Goal: Navigation & Orientation: Find specific page/section

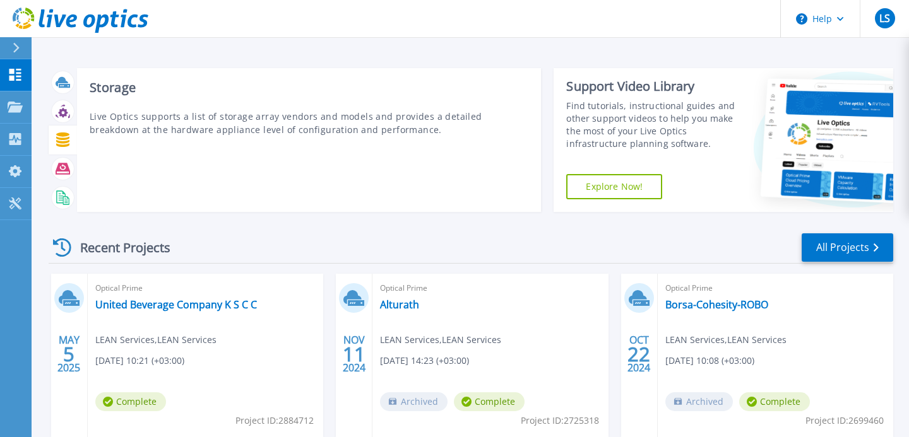
click at [62, 131] on div at bounding box center [63, 140] width 22 height 22
click at [63, 133] on icon at bounding box center [62, 140] width 13 height 15
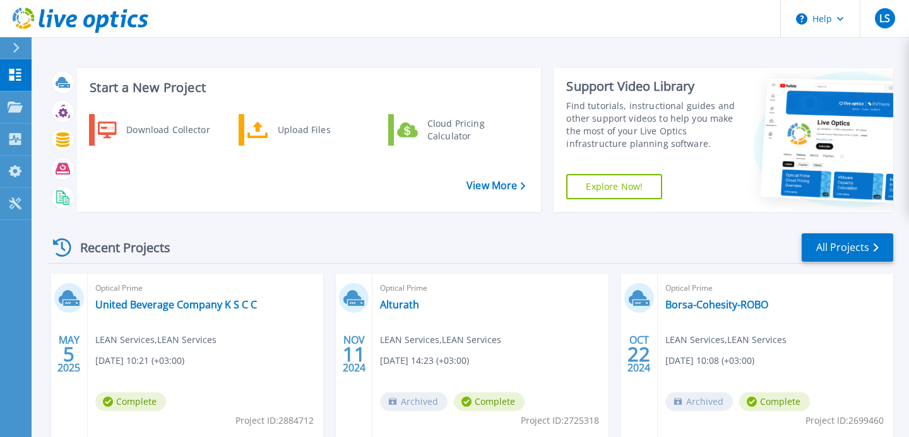
click at [618, 185] on link "Explore Now!" at bounding box center [614, 186] width 96 height 25
click at [13, 47] on icon at bounding box center [16, 48] width 7 height 10
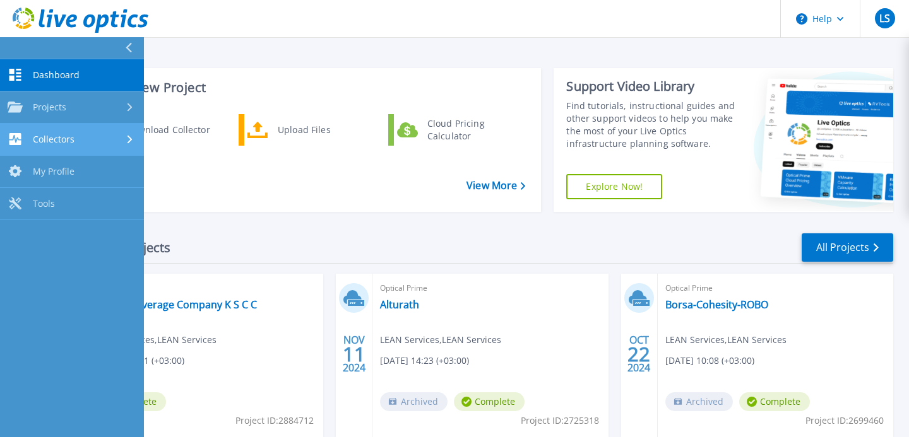
click at [126, 141] on div at bounding box center [131, 139] width 11 height 10
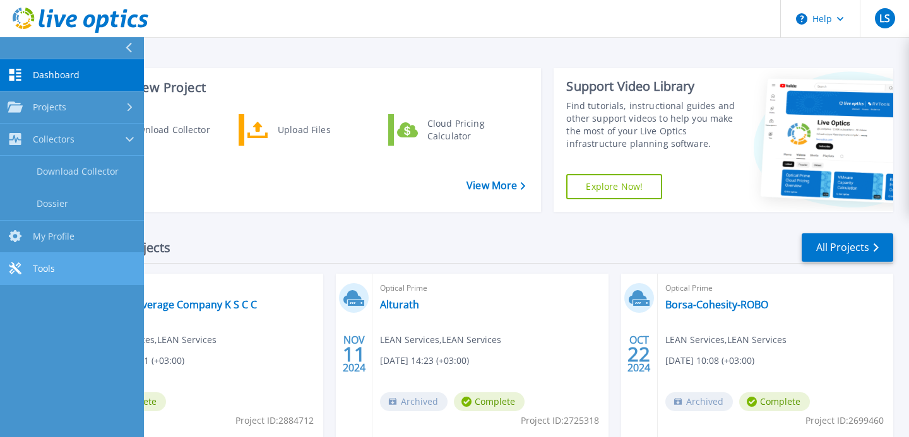
click at [42, 273] on span "Tools" at bounding box center [44, 268] width 22 height 11
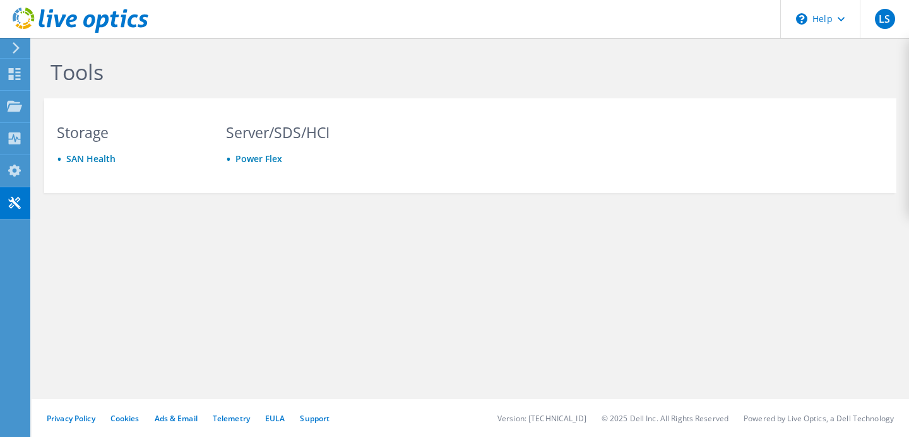
click at [29, 29] on icon at bounding box center [81, 21] width 136 height 26
